Goal: Transaction & Acquisition: Purchase product/service

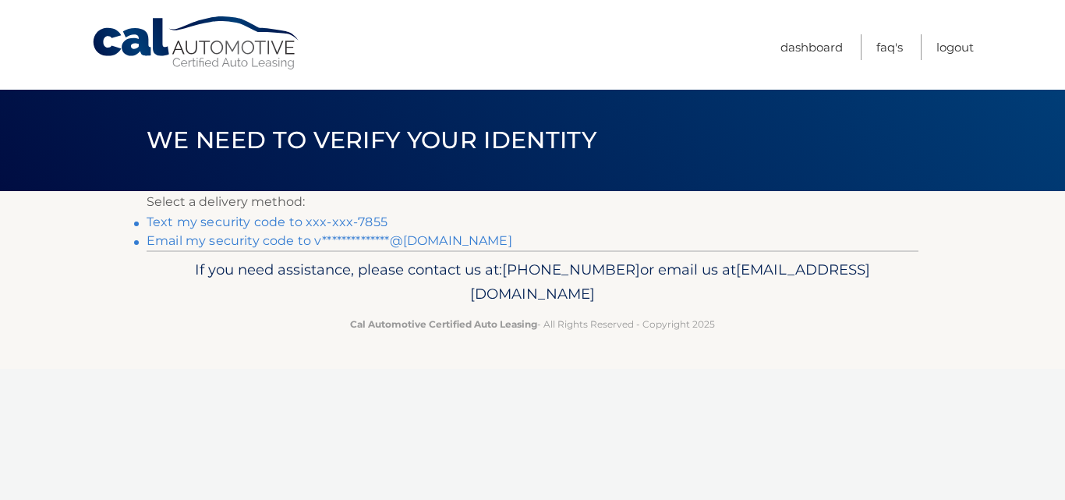
click at [229, 222] on link "Text my security code to xxx-xxx-7855" at bounding box center [267, 221] width 241 height 15
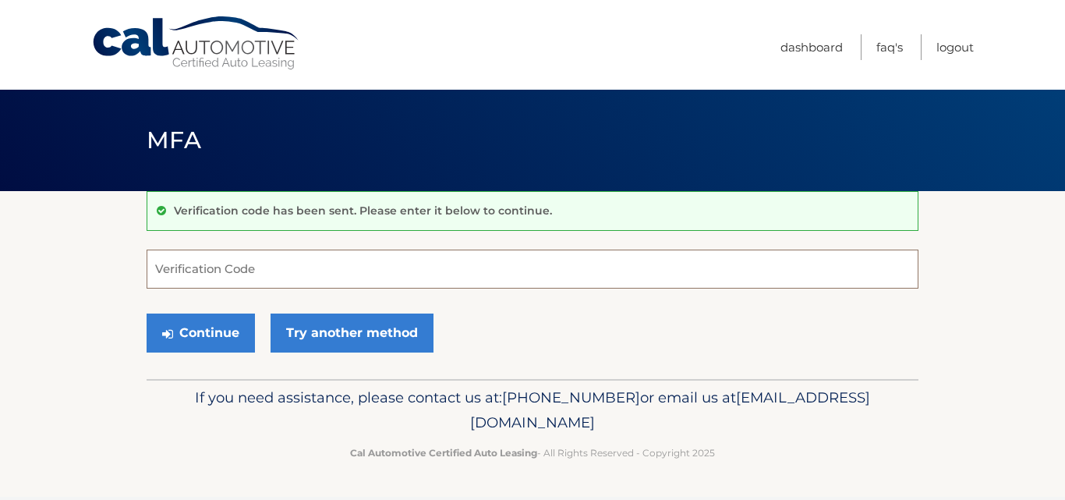
click at [350, 280] on input "Verification Code" at bounding box center [533, 269] width 772 height 39
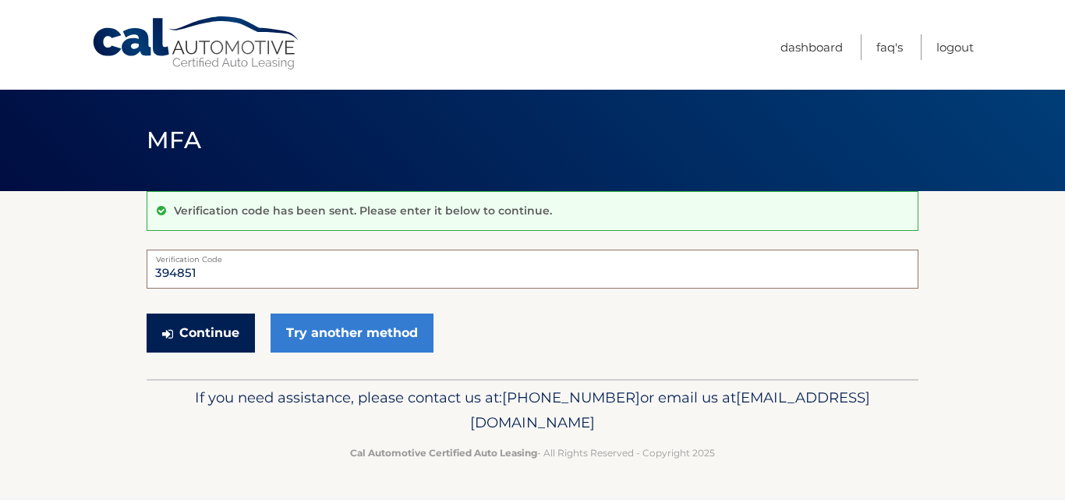
type input "394851"
click at [207, 329] on button "Continue" at bounding box center [201, 333] width 108 height 39
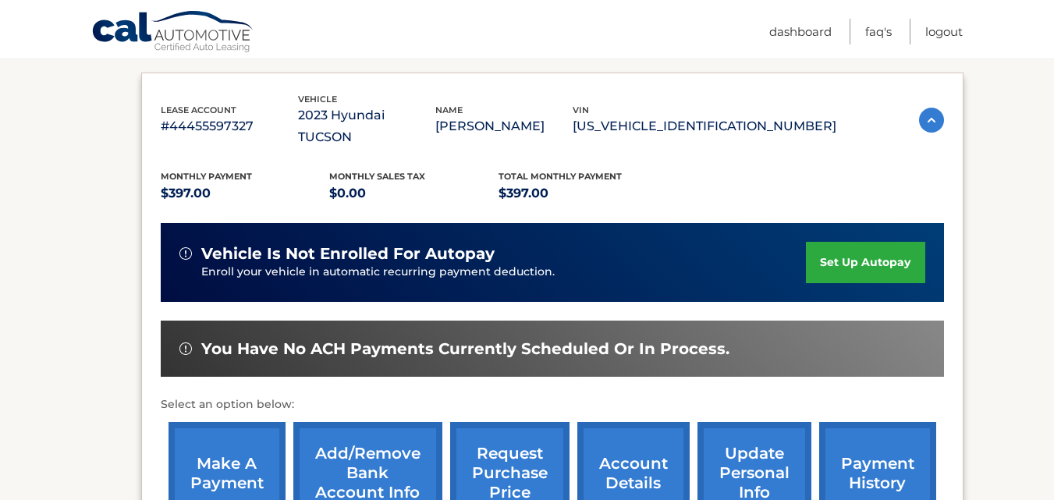
scroll to position [312, 0]
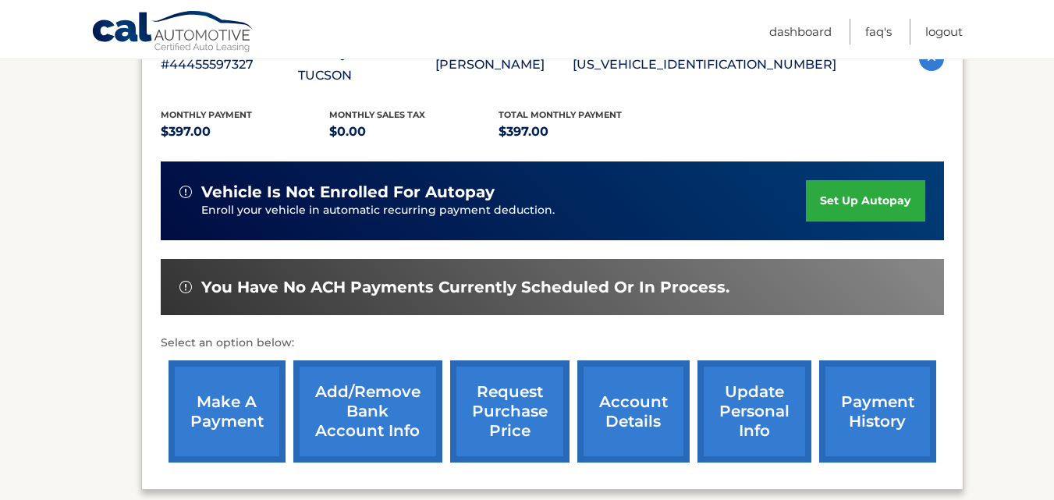
click at [235, 391] on link "make a payment" at bounding box center [226, 411] width 117 height 102
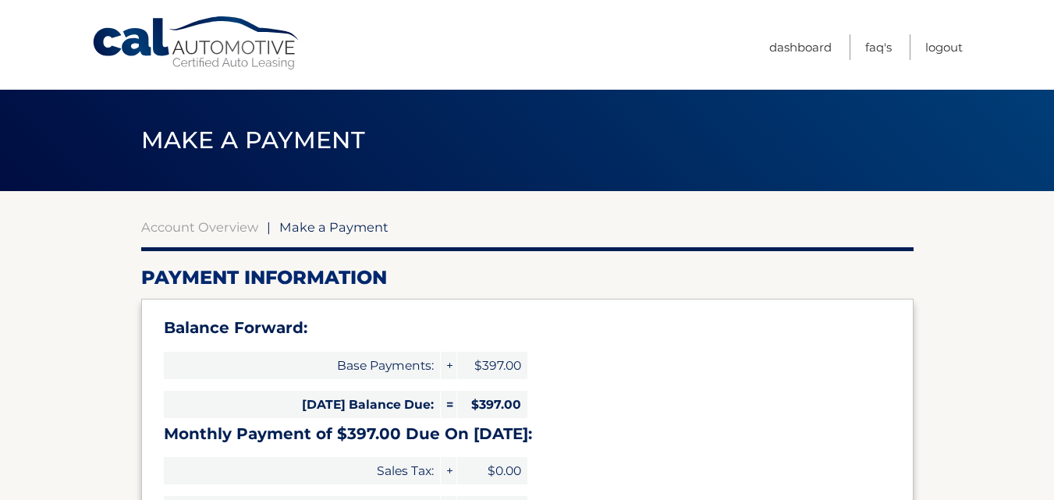
select select "M2QxMjhlOWYtZmZmOS00ZGU3LWE2MjItZmFiMjQxZTVhOTA4"
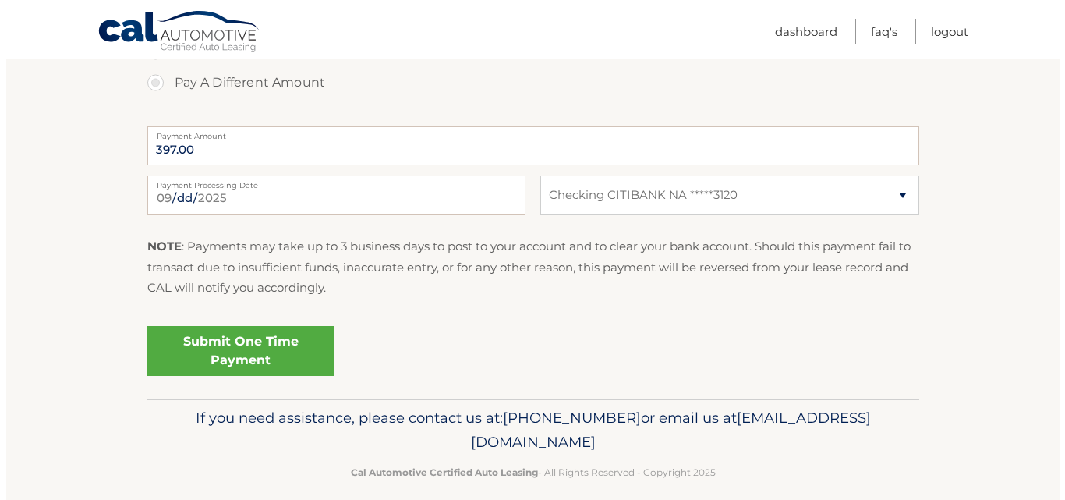
scroll to position [681, 0]
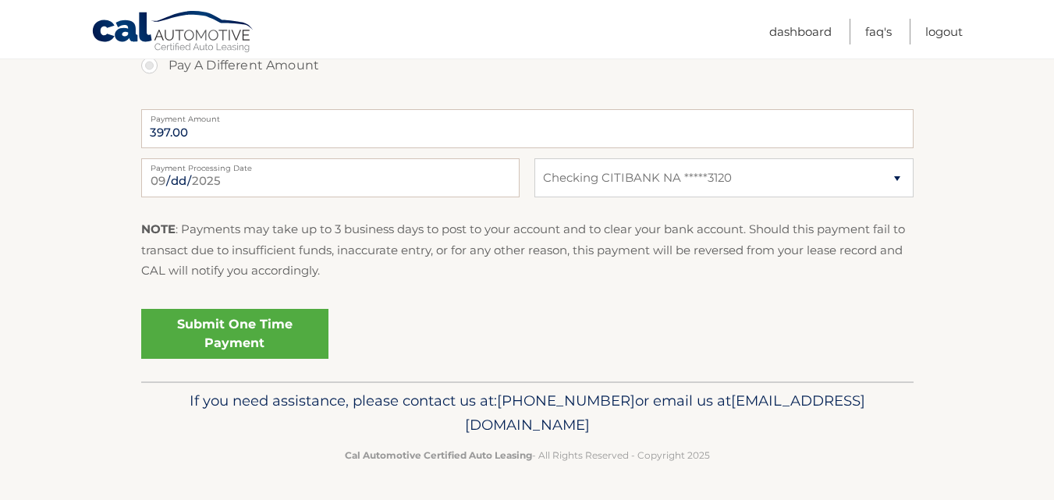
click at [211, 324] on link "Submit One Time Payment" at bounding box center [234, 334] width 187 height 50
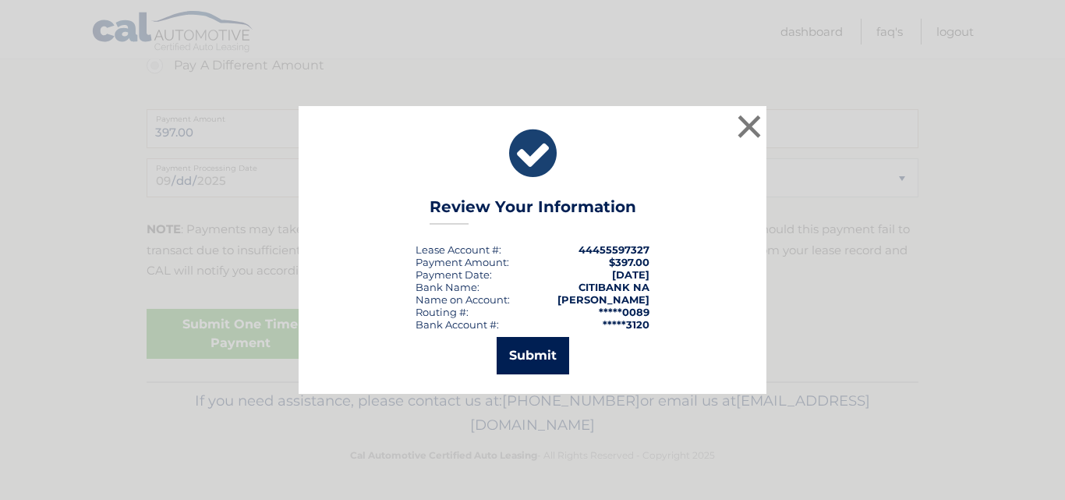
click at [529, 360] on button "Submit" at bounding box center [533, 355] width 73 height 37
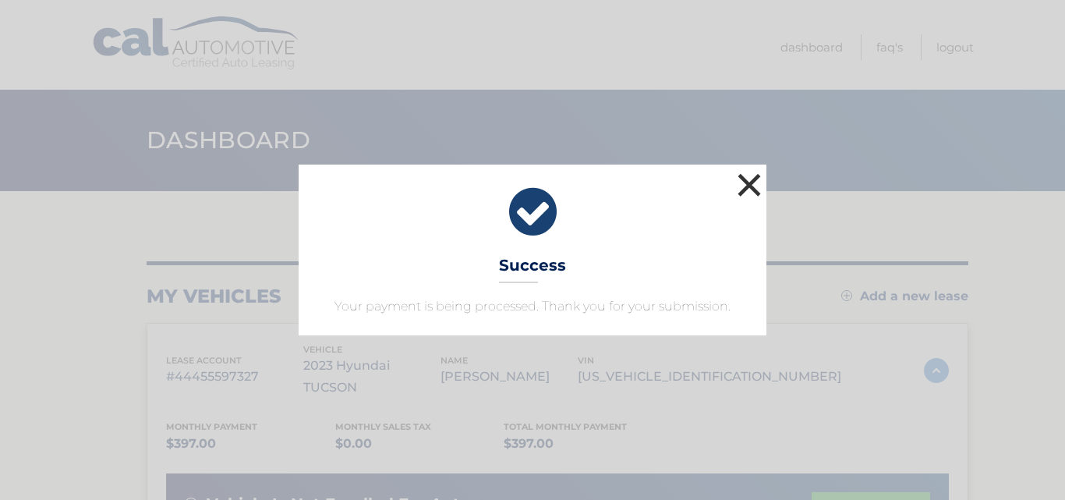
click at [753, 184] on button "×" at bounding box center [749, 184] width 31 height 31
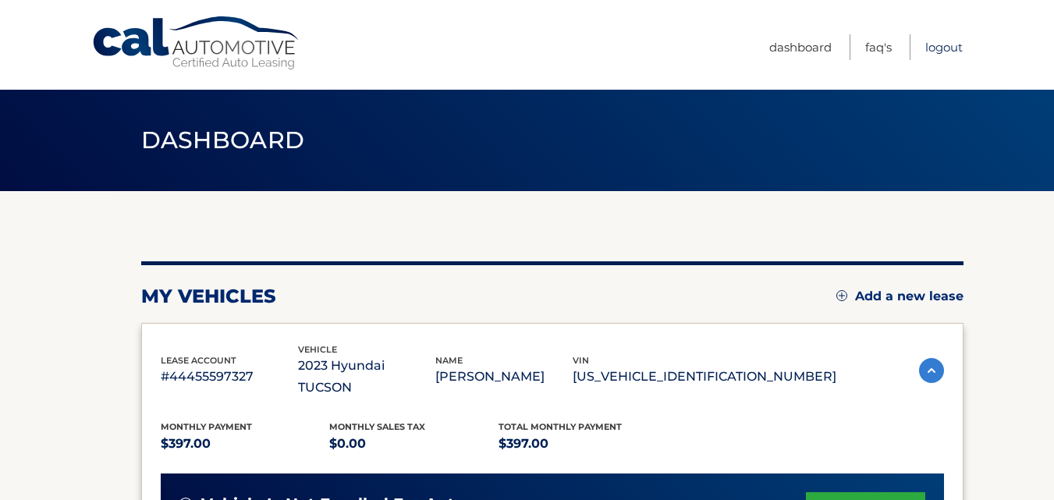
click at [937, 52] on link "Logout" at bounding box center [943, 47] width 37 height 26
